Goal: Task Accomplishment & Management: Manage account settings

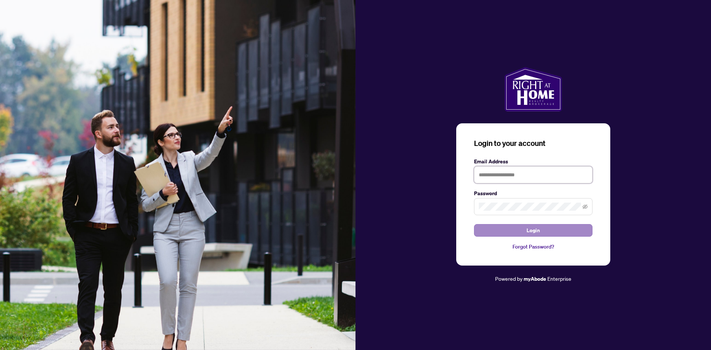
type input "**********"
click at [537, 231] on span "Login" at bounding box center [532, 230] width 13 height 12
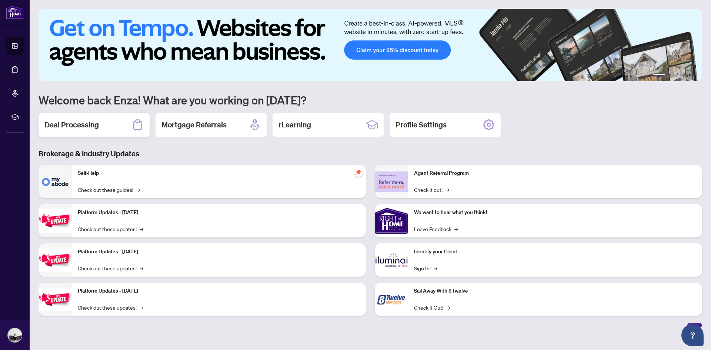
click at [78, 127] on h2 "Deal Processing" at bounding box center [71, 125] width 54 height 10
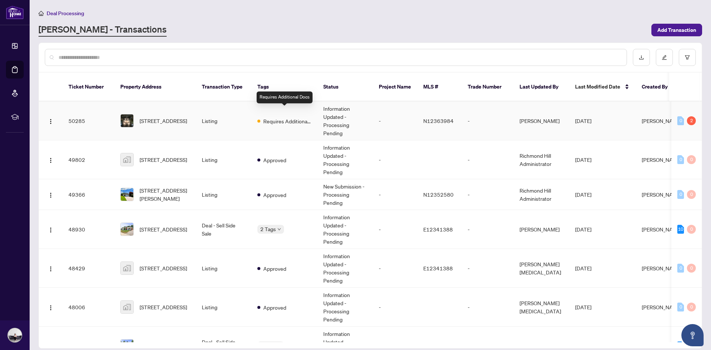
click at [267, 117] on span "Requires Additional Docs" at bounding box center [287, 121] width 48 height 8
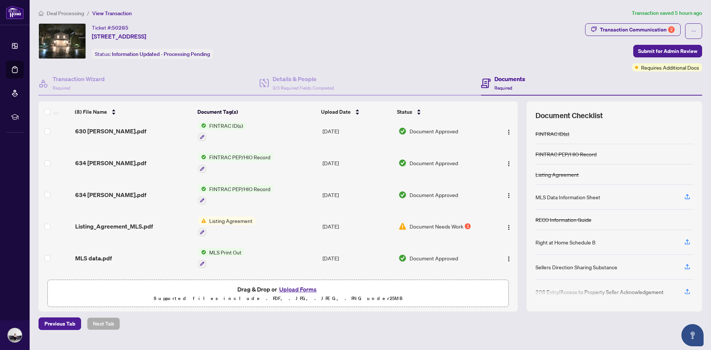
scroll to position [71, 0]
click at [234, 221] on span "Listing Agreement" at bounding box center [230, 219] width 49 height 8
click at [221, 258] on span "Listing Agreement" at bounding box center [217, 255] width 49 height 8
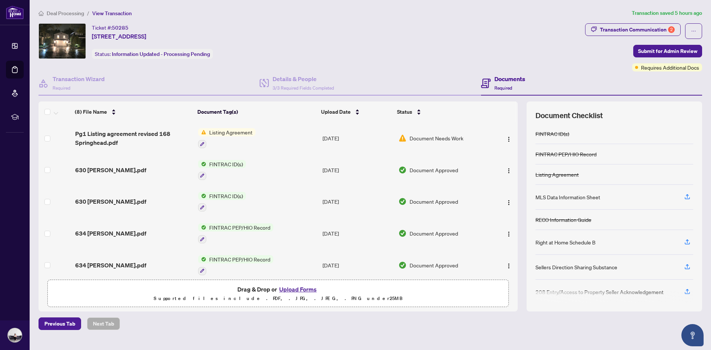
click at [231, 130] on span "Listing Agreement" at bounding box center [230, 132] width 49 height 8
click at [222, 166] on span "Listing Agreement" at bounding box center [217, 169] width 49 height 8
click at [222, 131] on span "Listing Agreement" at bounding box center [230, 132] width 49 height 8
click at [648, 33] on div "Transaction Communication 2" at bounding box center [637, 30] width 75 height 12
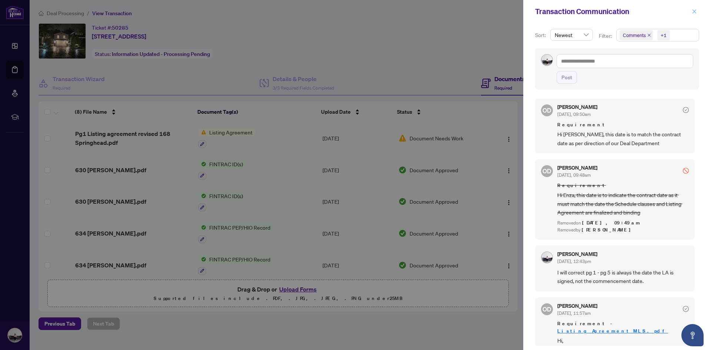
click at [694, 13] on icon "close" at bounding box center [693, 11] width 5 height 5
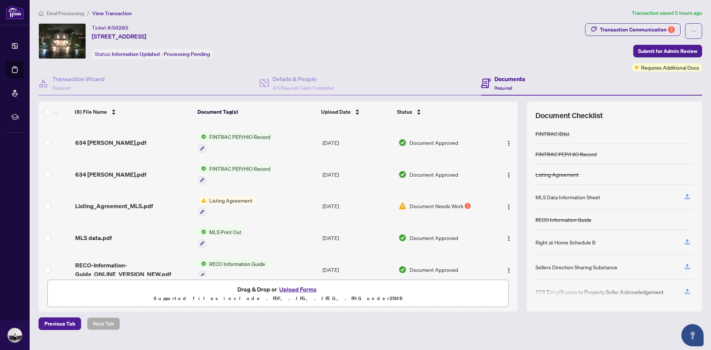
scroll to position [101, 0]
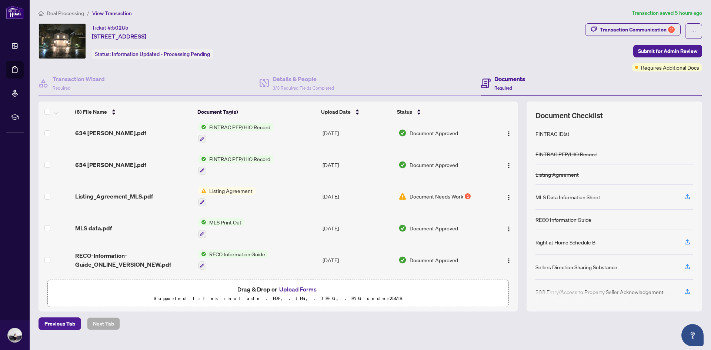
click at [239, 189] on span "Listing Agreement" at bounding box center [230, 191] width 49 height 8
click at [227, 229] on div "Document Tags Listing Agreement" at bounding box center [226, 219] width 90 height 28
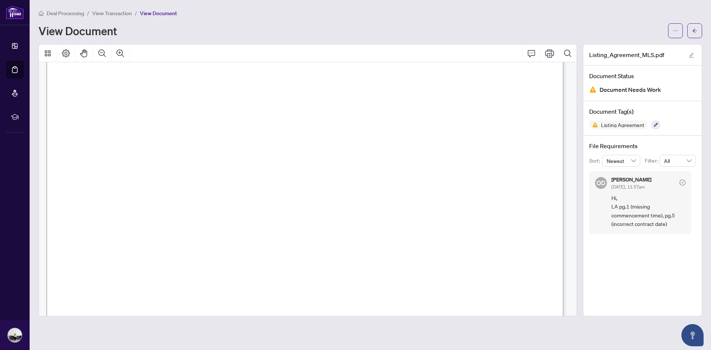
scroll to position [2837, 0]
click at [549, 56] on icon "Print" at bounding box center [549, 53] width 9 height 9
